Goal: Check status: Check status

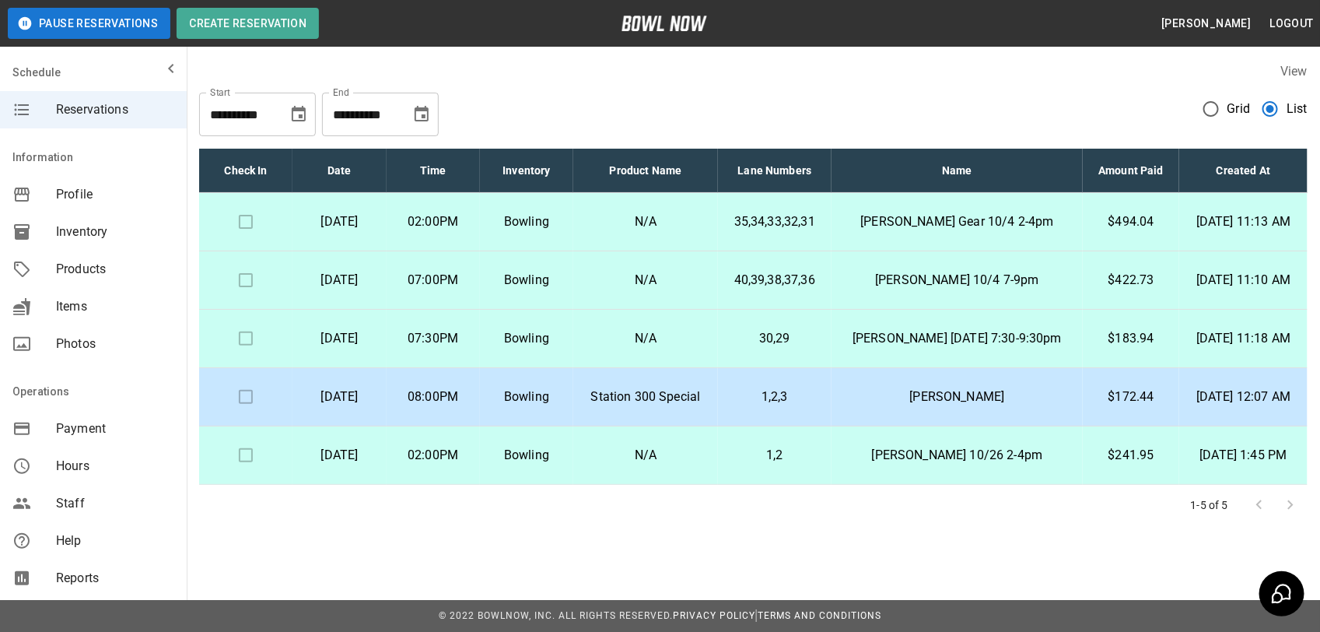
click at [1111, 223] on p "$494.04" at bounding box center [1132, 221] width 72 height 19
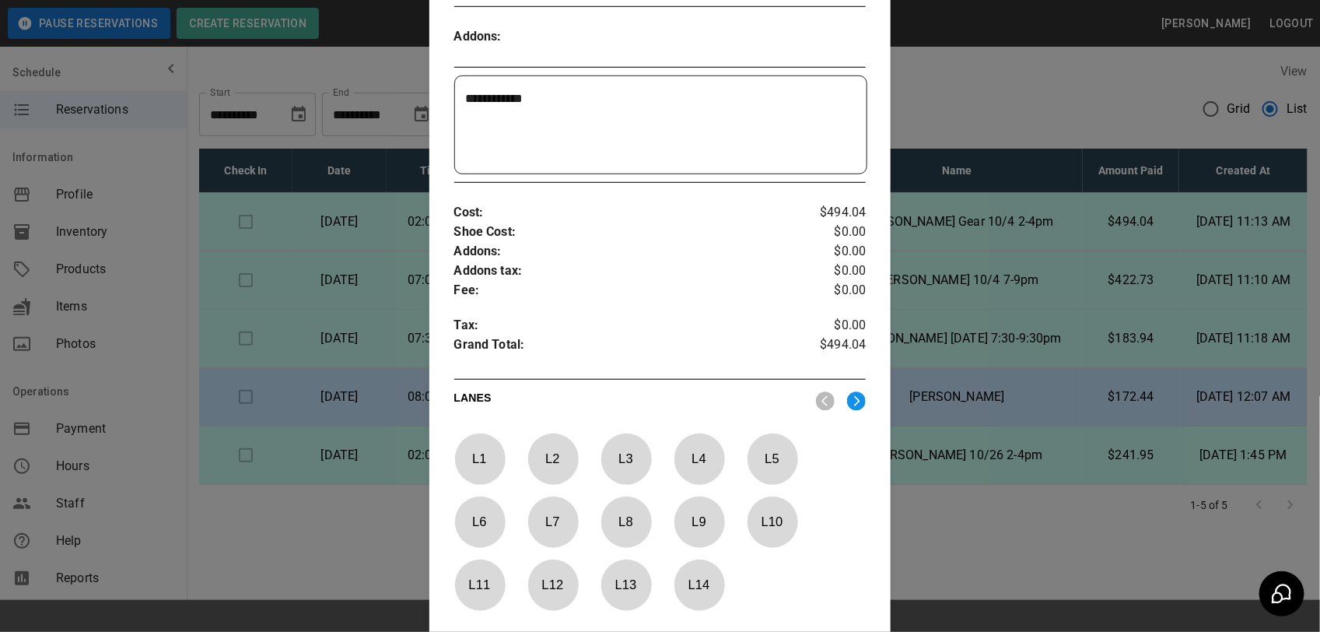
scroll to position [406, 0]
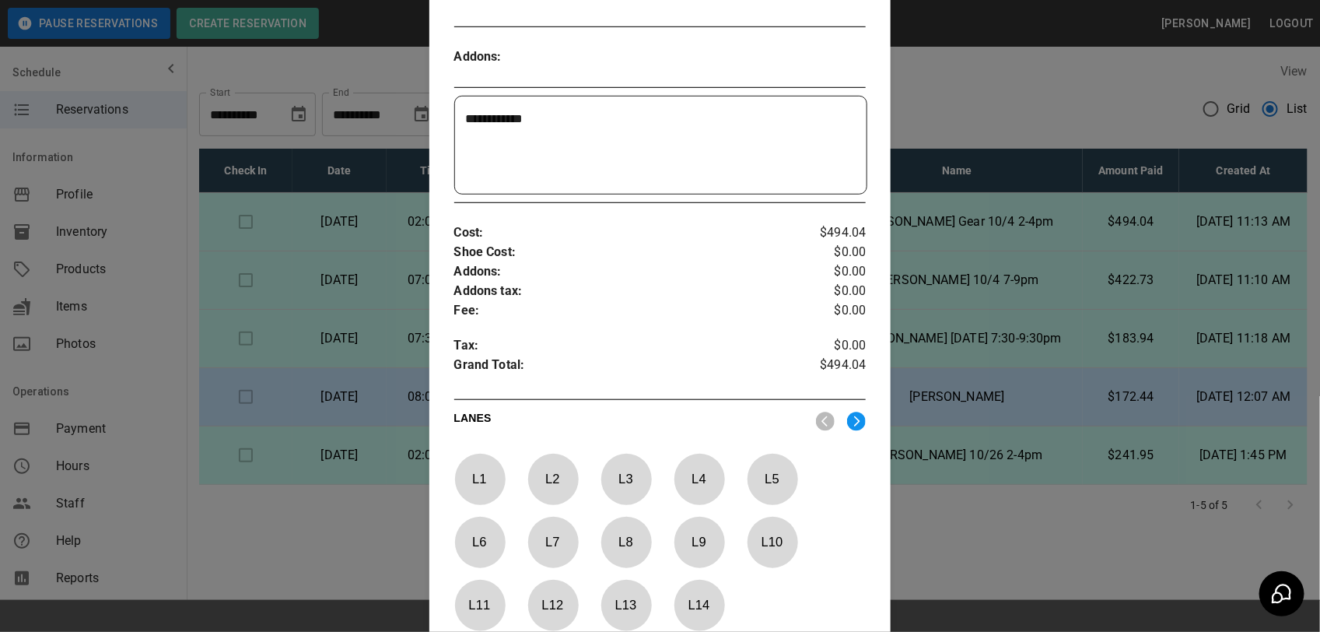
click at [954, 87] on div at bounding box center [660, 316] width 1320 height 632
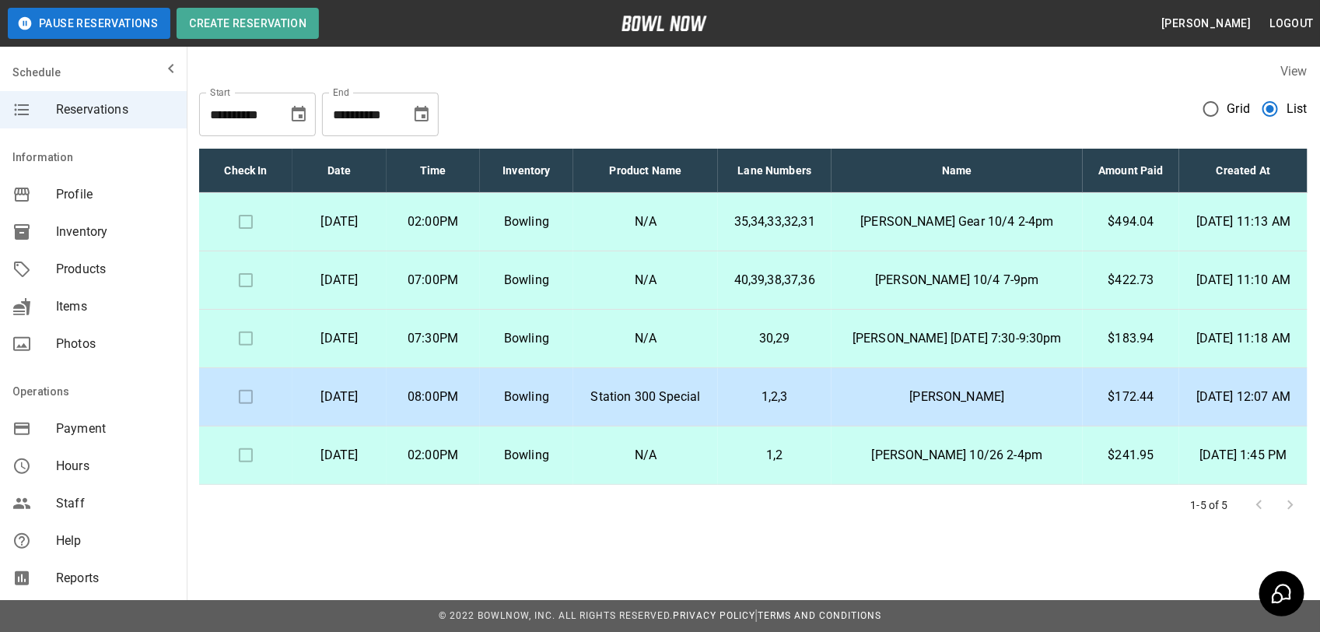
click at [1099, 223] on p "$494.04" at bounding box center [1132, 221] width 72 height 19
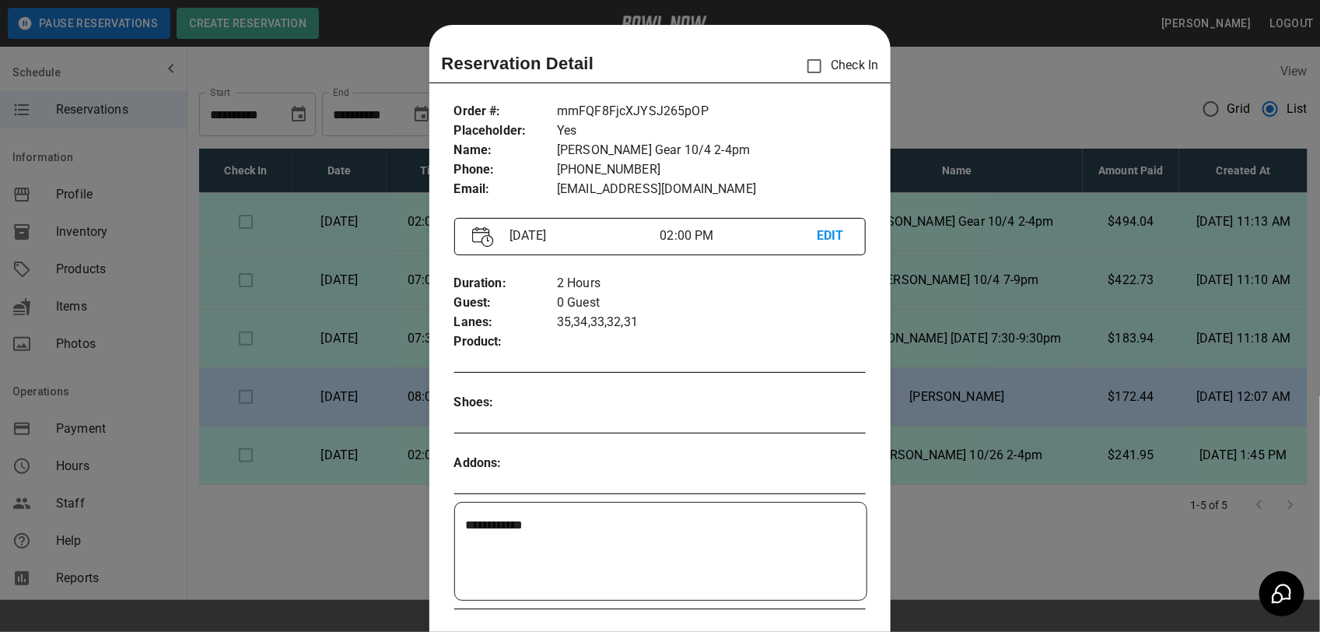
scroll to position [25, 0]
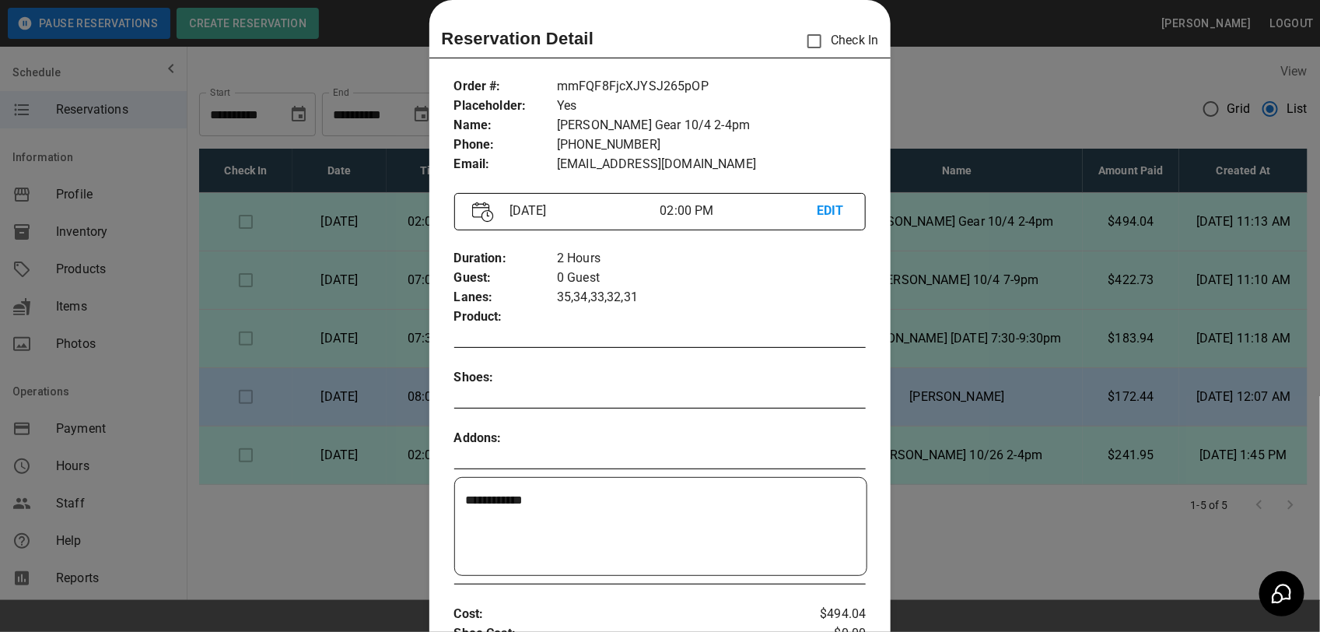
click at [920, 301] on div at bounding box center [660, 316] width 1320 height 632
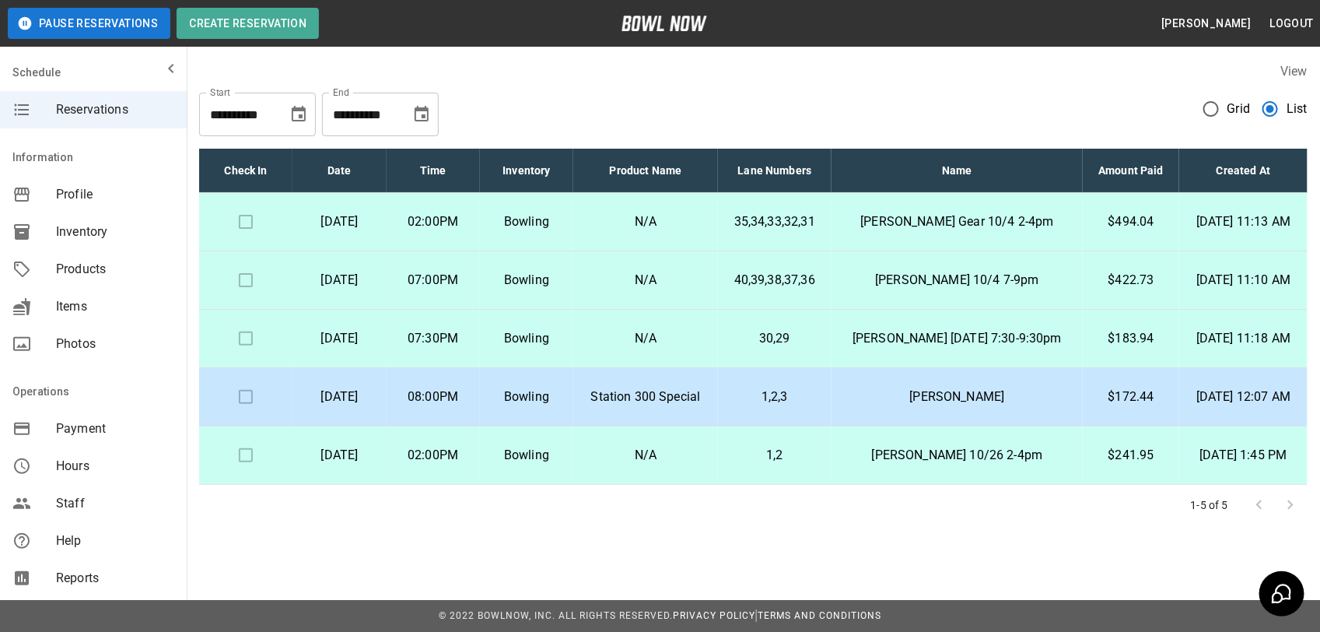
click at [1109, 279] on p "$422.73" at bounding box center [1132, 280] width 72 height 19
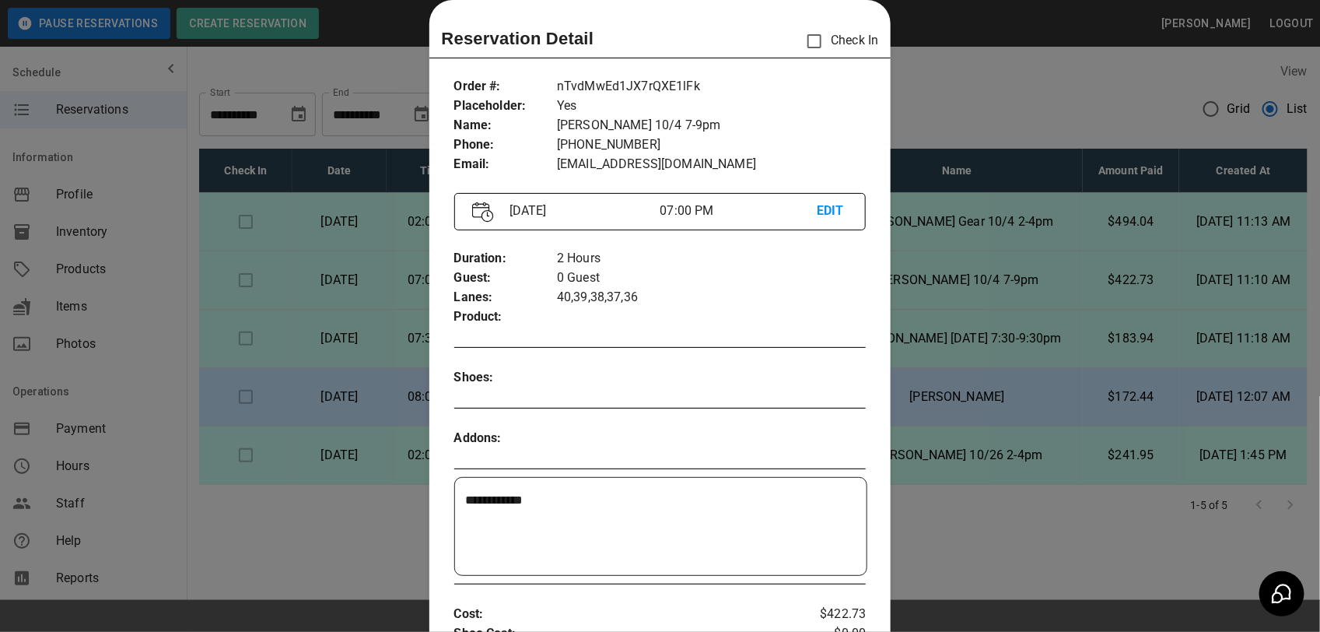
click at [1056, 329] on div at bounding box center [660, 316] width 1320 height 632
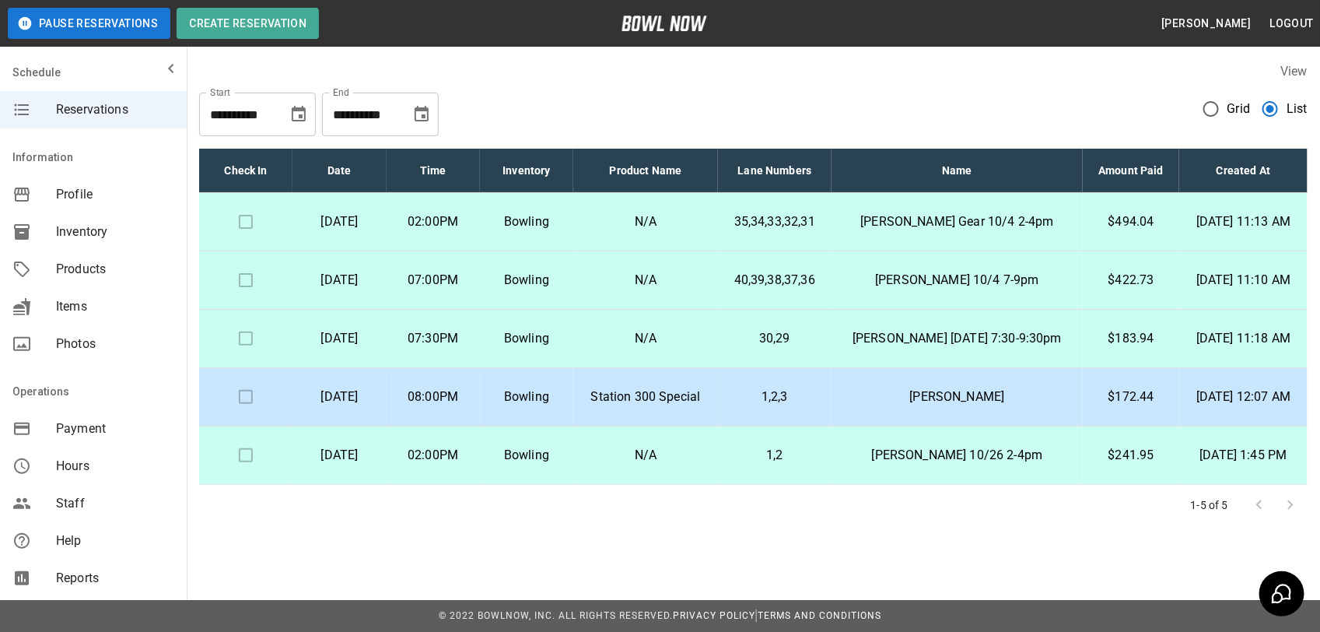
click at [1099, 341] on p "$183.94" at bounding box center [1132, 338] width 72 height 19
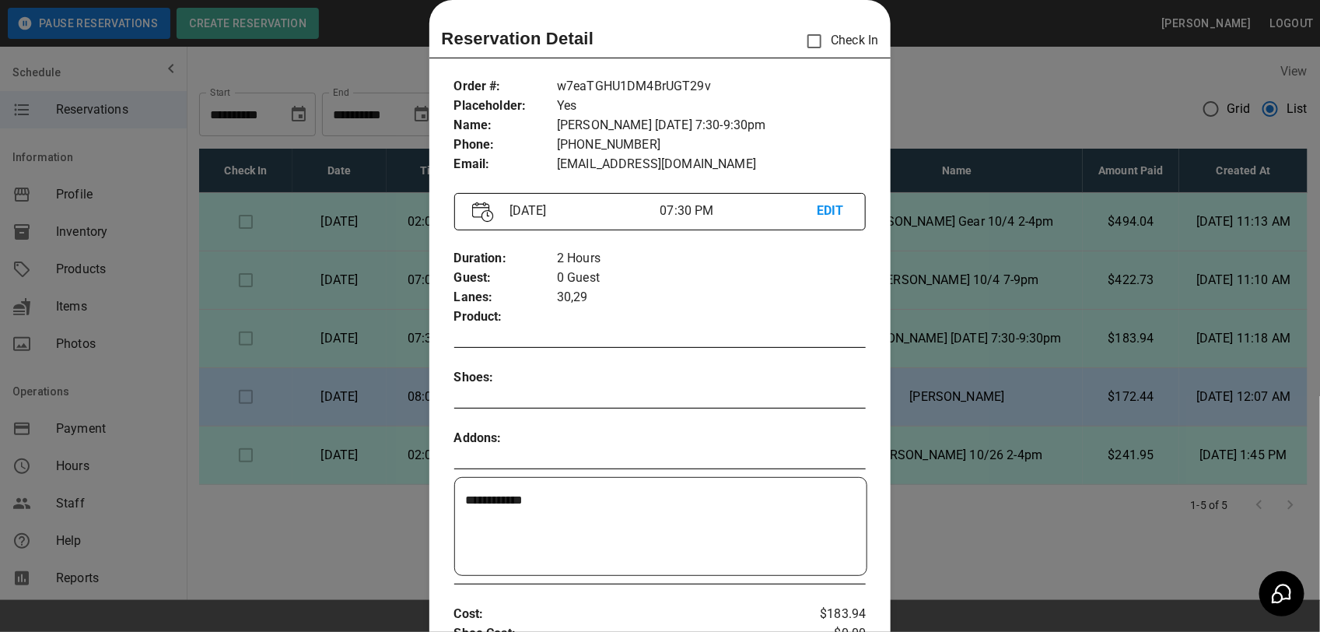
click at [1101, 343] on div at bounding box center [660, 316] width 1320 height 632
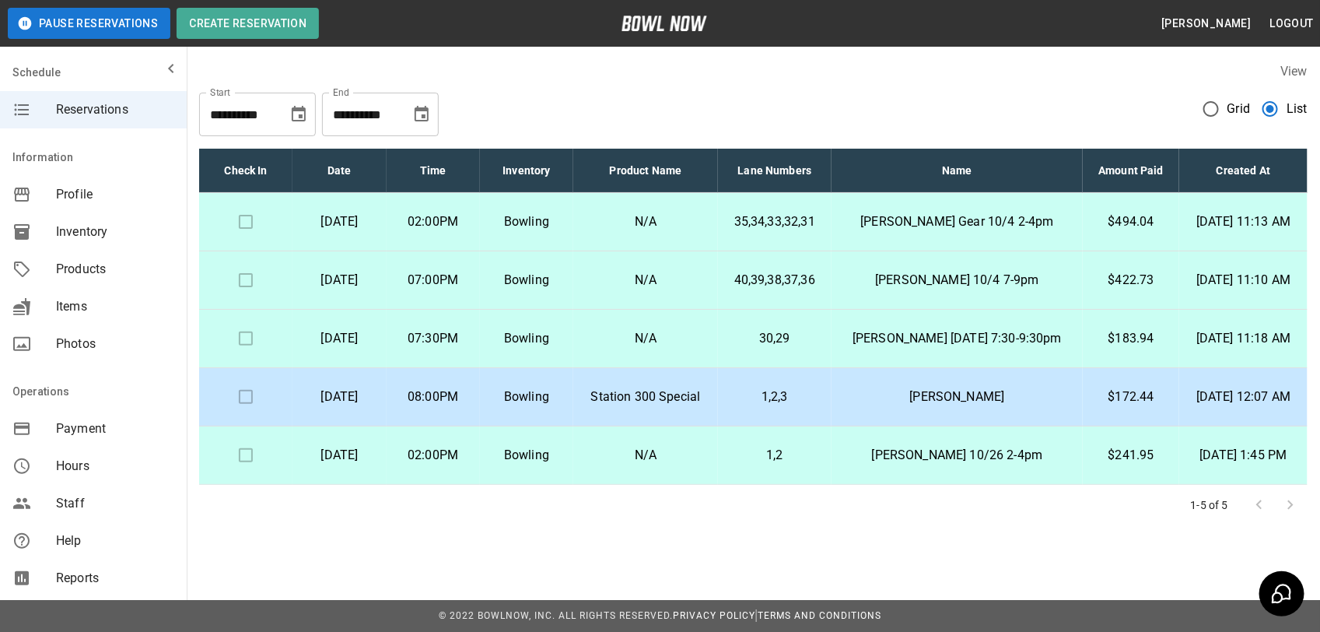
click at [1013, 224] on p "[PERSON_NAME] Gear 10/4 2-4pm" at bounding box center [957, 221] width 226 height 19
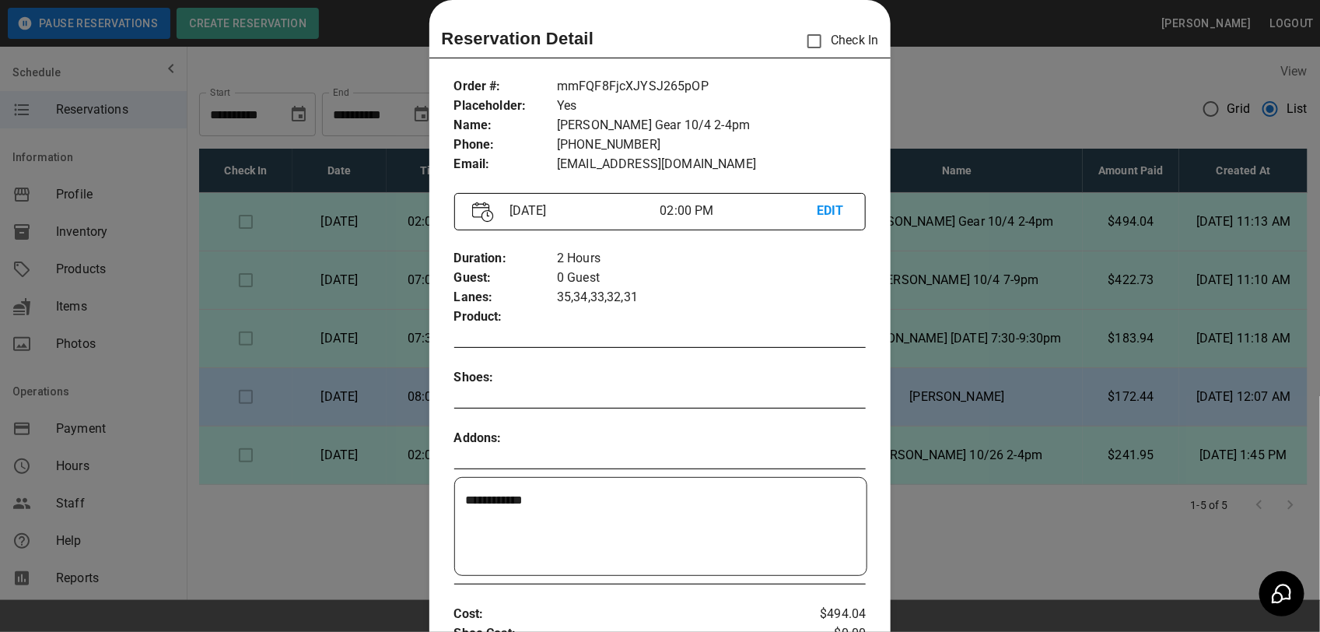
click at [985, 298] on div at bounding box center [660, 316] width 1320 height 632
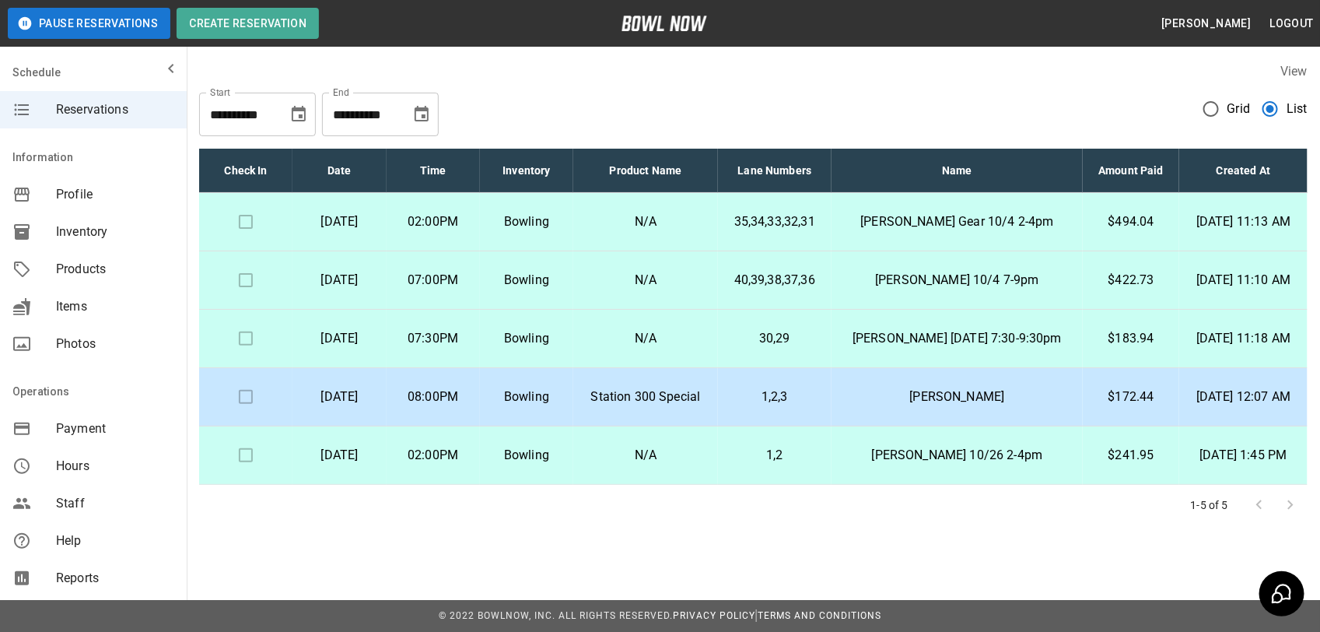
click at [1102, 289] on p "$422.73" at bounding box center [1132, 280] width 72 height 19
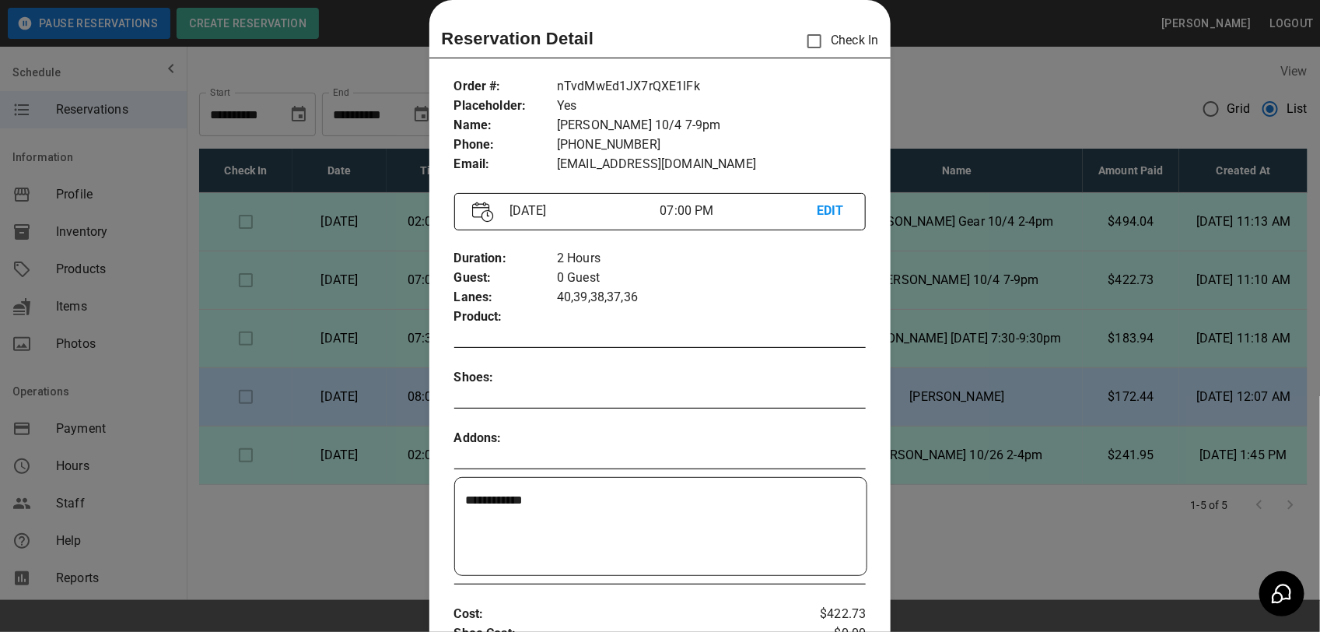
click at [1023, 352] on div at bounding box center [660, 316] width 1320 height 632
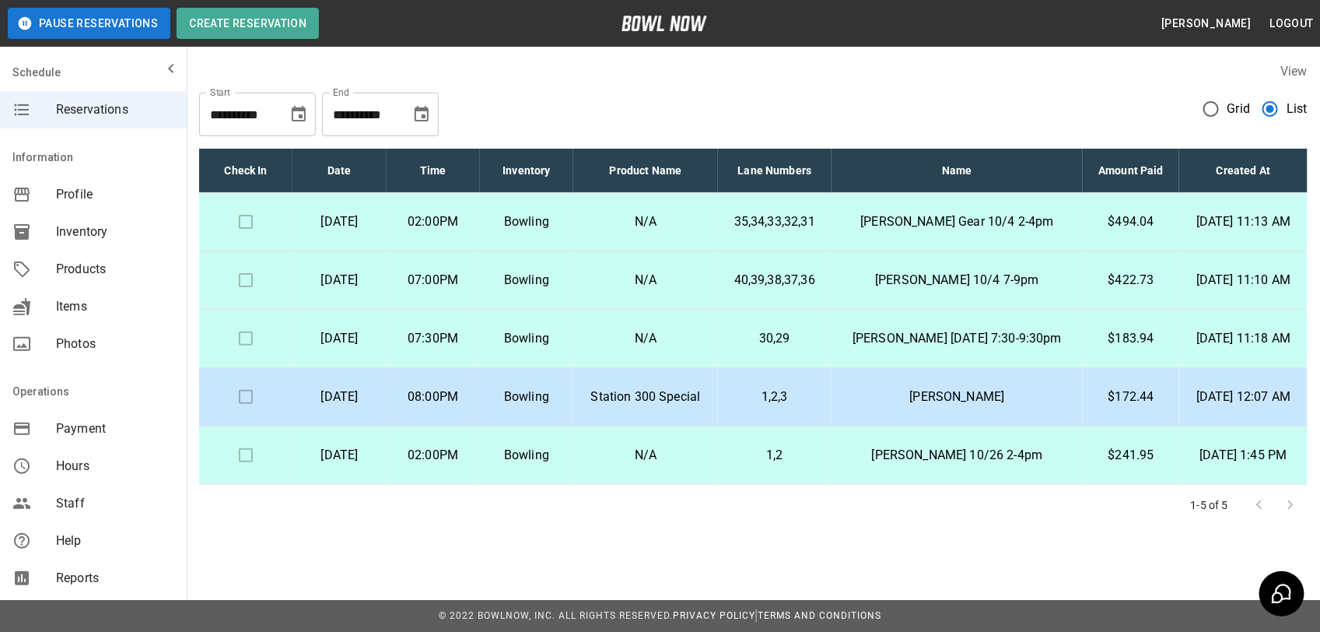
click at [1107, 337] on p "$183.94" at bounding box center [1132, 338] width 72 height 19
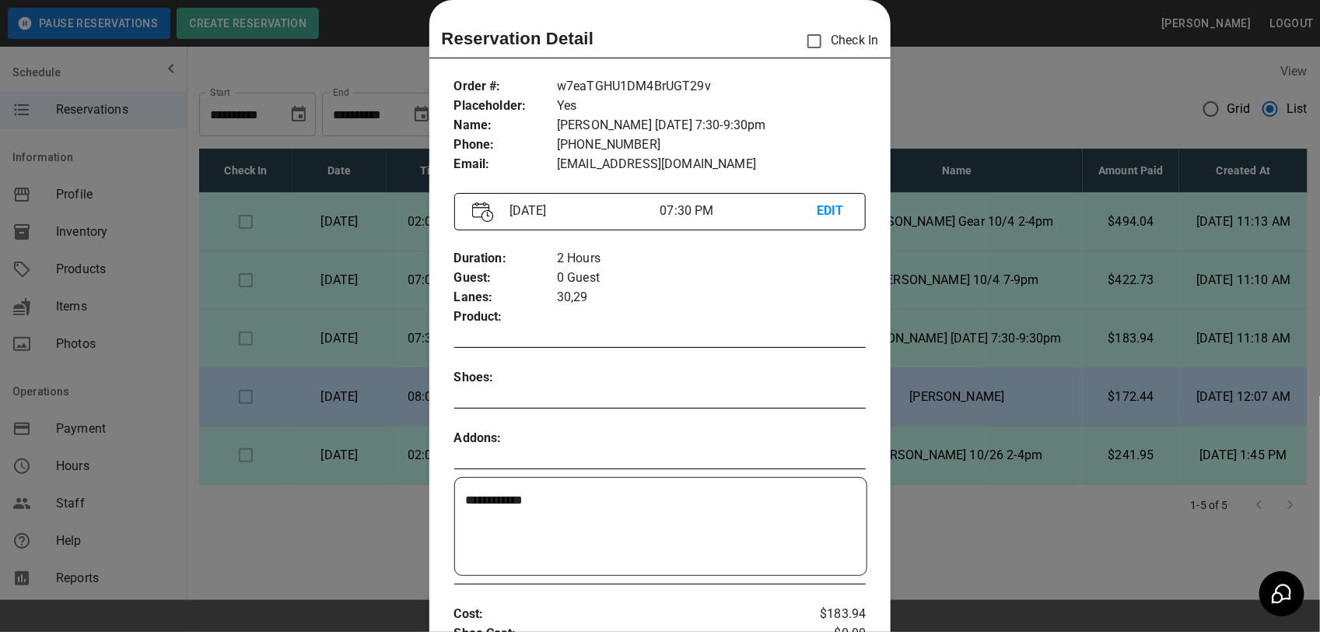
click at [1039, 349] on div at bounding box center [660, 316] width 1320 height 632
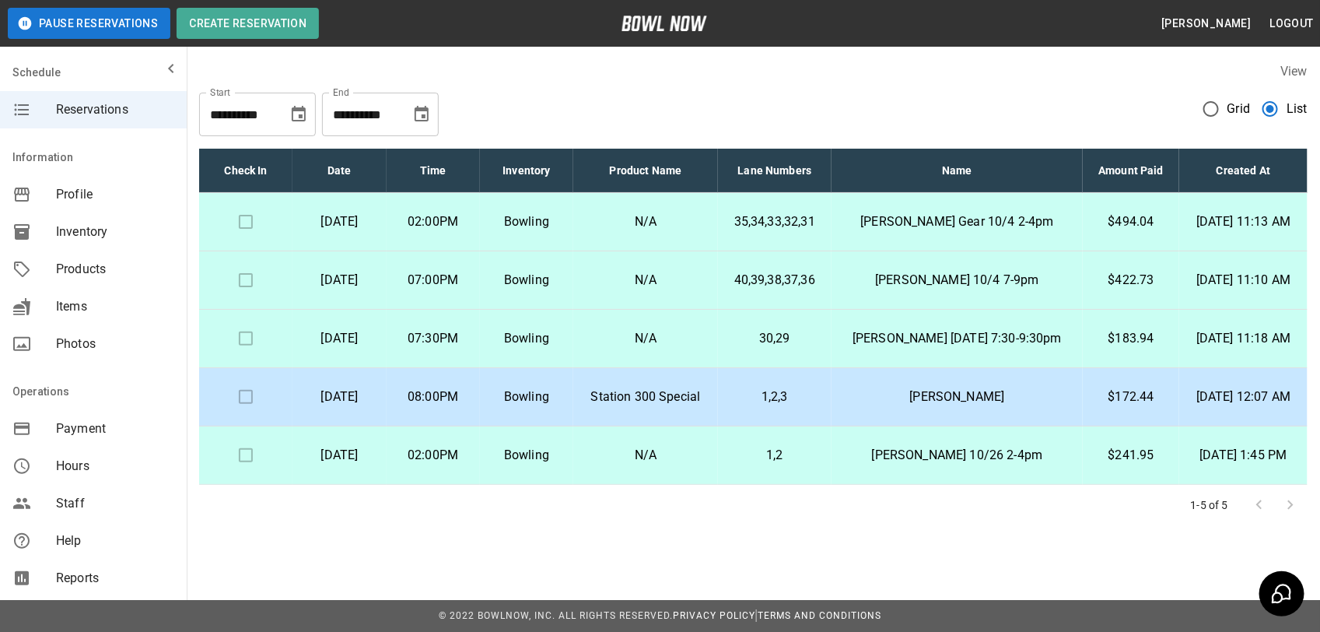
click at [1125, 398] on p "$172.44" at bounding box center [1132, 397] width 72 height 19
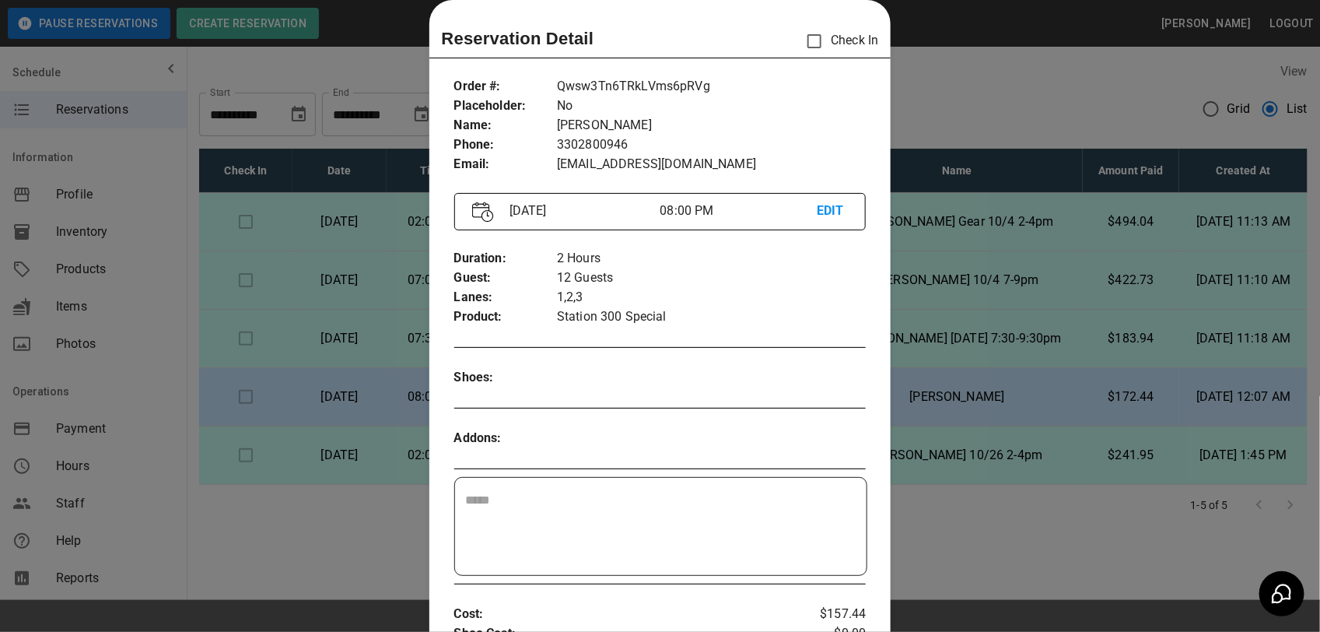
click at [1016, 409] on div at bounding box center [660, 316] width 1320 height 632
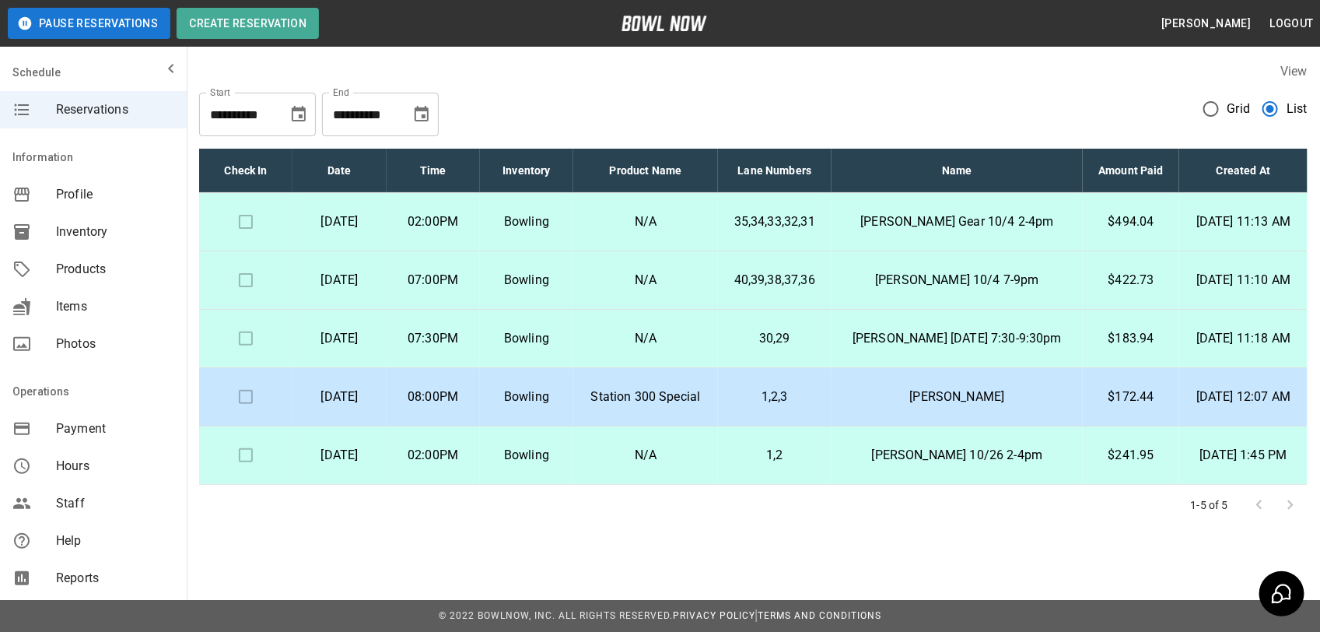
click at [981, 343] on p "[PERSON_NAME] [DATE] 7:30-9:30pm" at bounding box center [957, 338] width 226 height 19
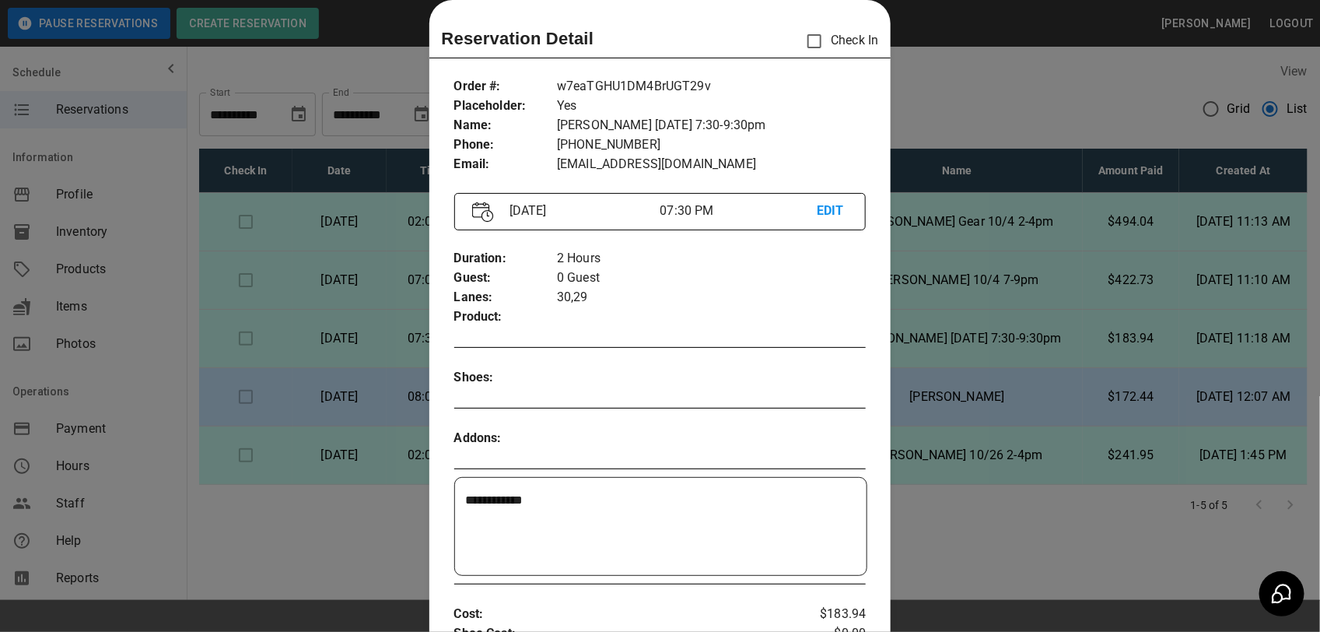
click at [1129, 335] on div at bounding box center [660, 316] width 1320 height 632
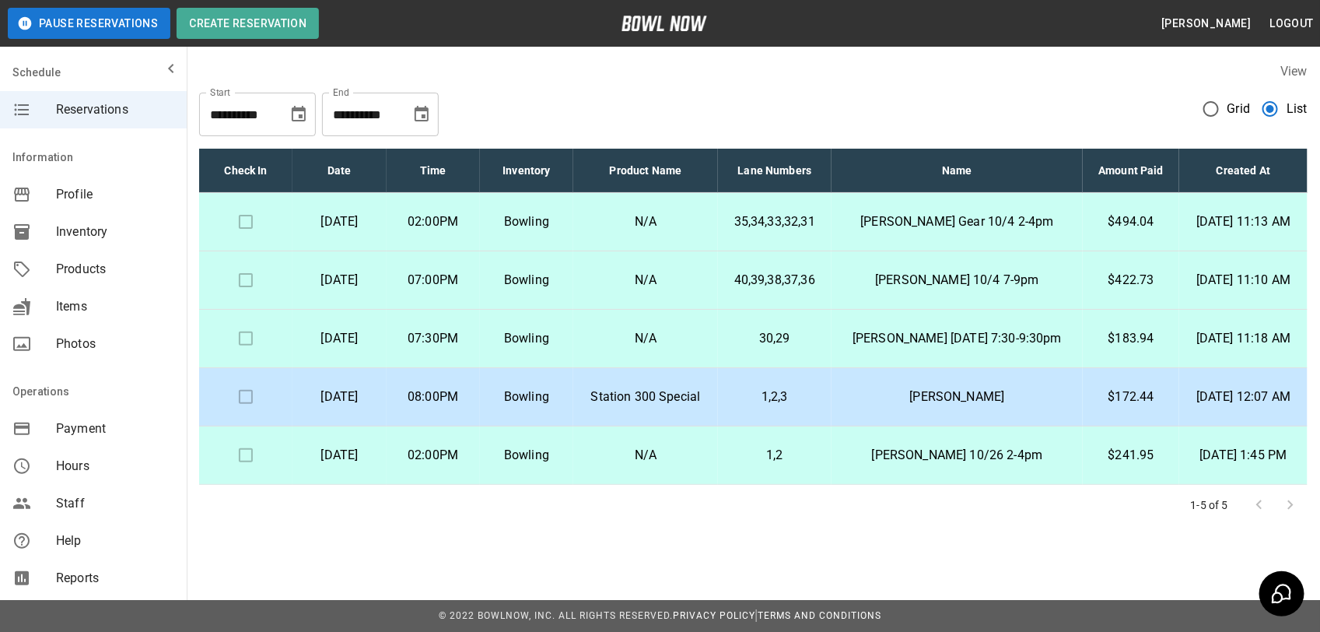
click at [945, 227] on p "[PERSON_NAME] Gear 10/4 2-4pm" at bounding box center [957, 221] width 226 height 19
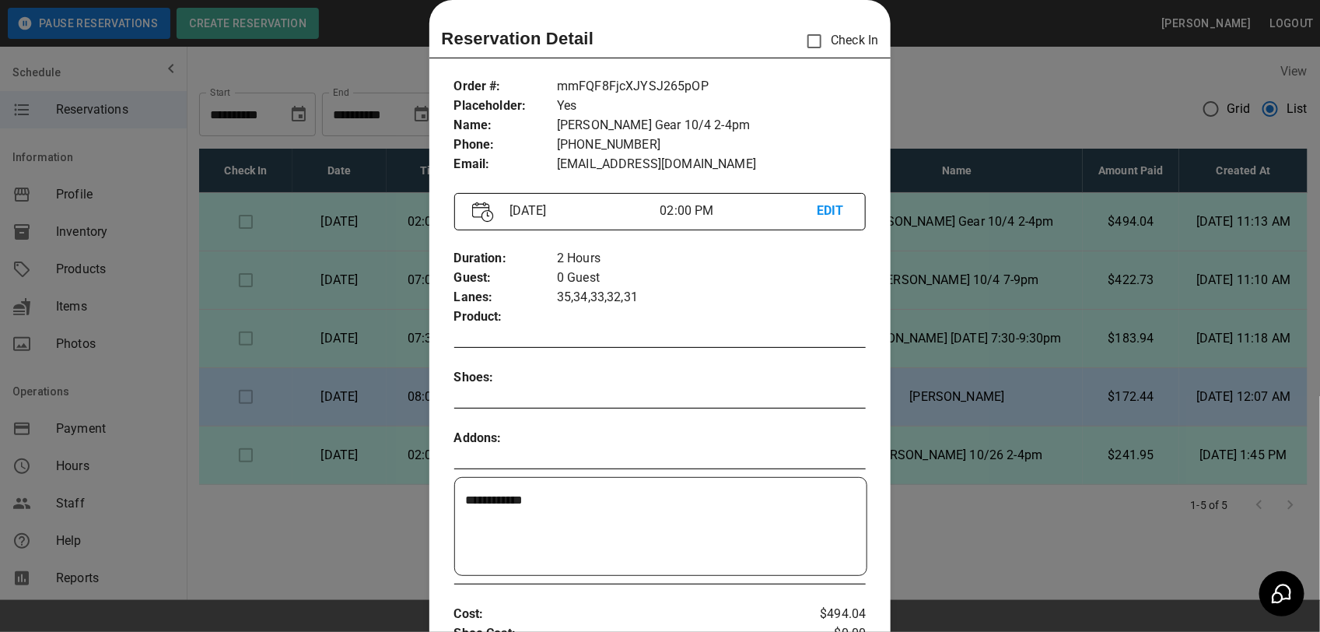
click at [1039, 218] on div at bounding box center [660, 316] width 1320 height 632
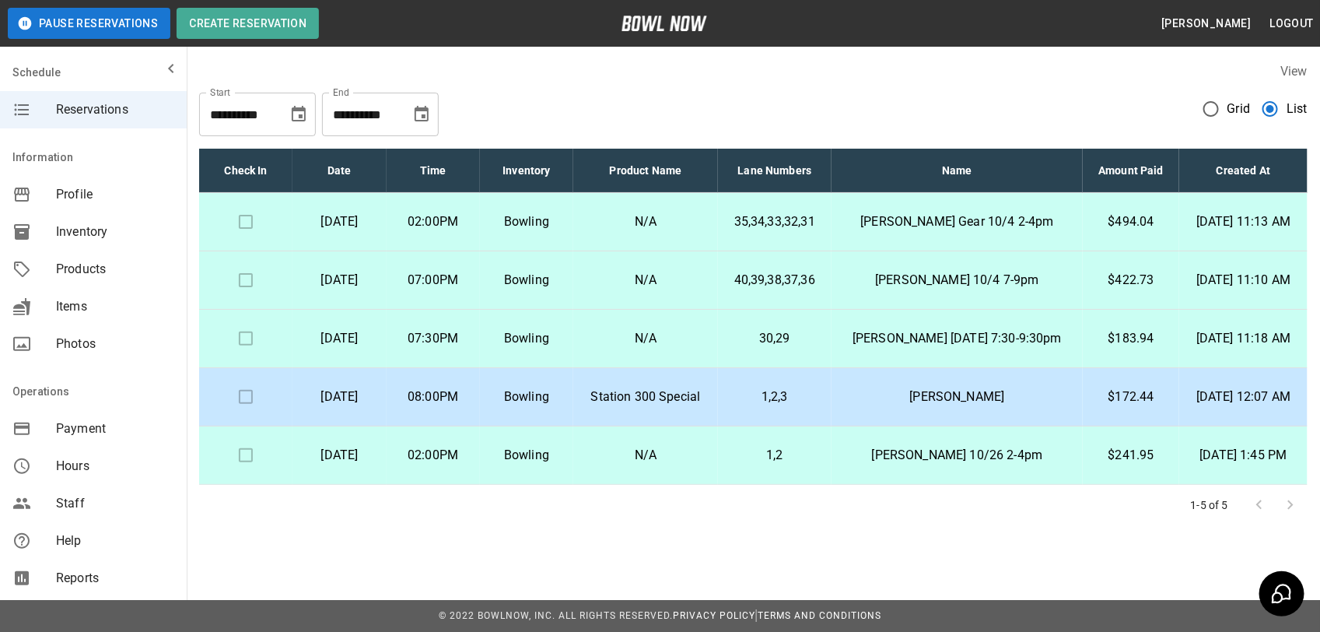
click at [1150, 76] on div "View" at bounding box center [753, 71] width 1109 height 18
